Goal: Browse casually: Explore the website without a specific task or goal

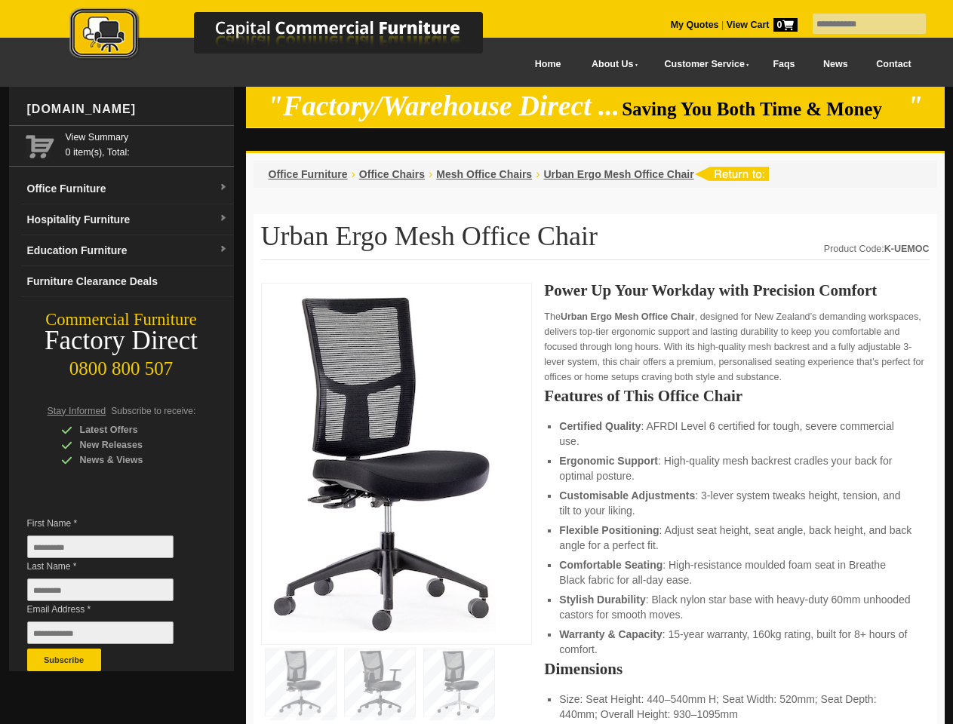
click at [859, 24] on input "text" at bounding box center [868, 24] width 113 height 20
click at [112, 594] on input "Last Name *" at bounding box center [100, 589] width 146 height 23
click at [64, 660] on button "Subscribe" at bounding box center [64, 660] width 74 height 23
click at [595, 504] on li "Customisable Adjustments : 3-lever system tweaks height, tension, and tilt to y…" at bounding box center [736, 503] width 354 height 30
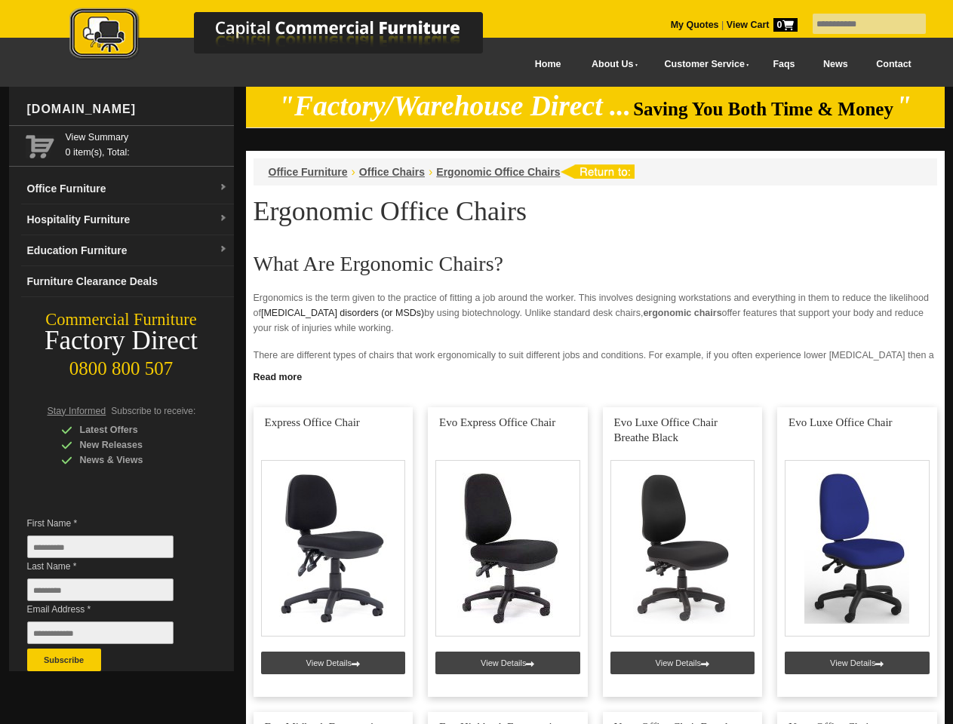
click at [859, 24] on input "text" at bounding box center [868, 24] width 113 height 20
click at [112, 594] on input "Last Name *" at bounding box center [100, 589] width 146 height 23
click at [64, 660] on button "Subscribe" at bounding box center [64, 660] width 74 height 23
click at [595, 376] on link "Read more" at bounding box center [595, 375] width 698 height 19
